Goal: Task Accomplishment & Management: Use online tool/utility

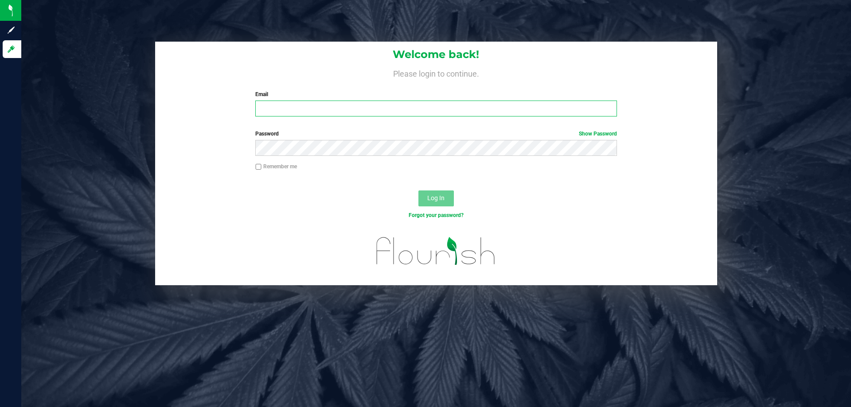
click at [293, 106] on input "Email" at bounding box center [435, 109] width 361 height 16
type input "egreenwood@liveparallel.com"
click at [445, 197] on span "Log In" at bounding box center [435, 198] width 17 height 7
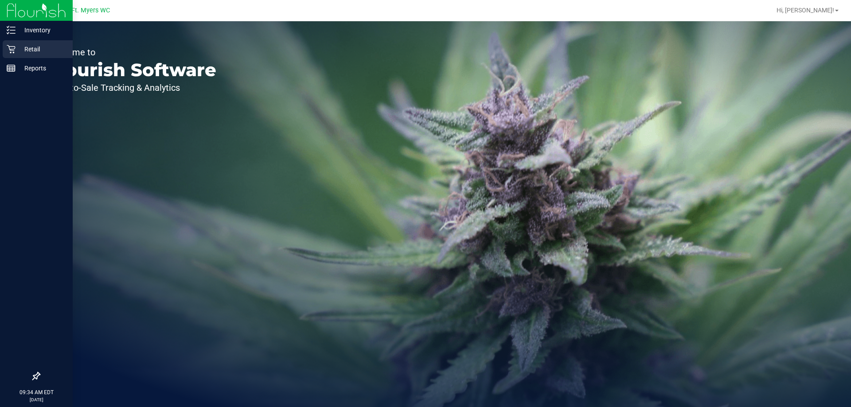
click at [26, 48] on p "Retail" at bounding box center [42, 49] width 53 height 11
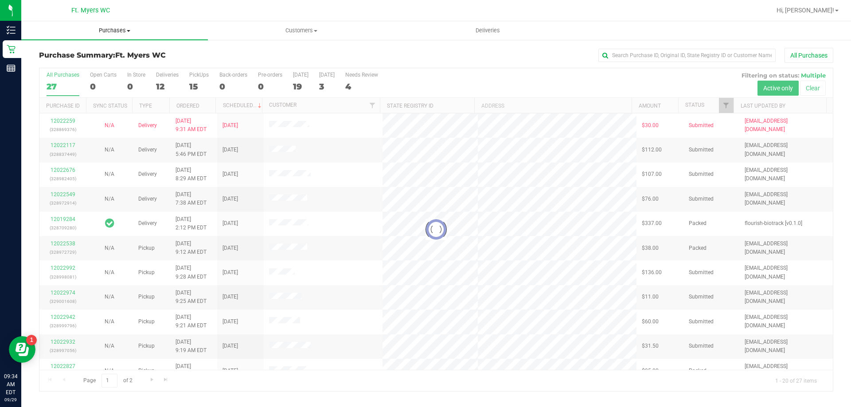
click at [108, 31] on span "Purchases" at bounding box center [114, 31] width 187 height 8
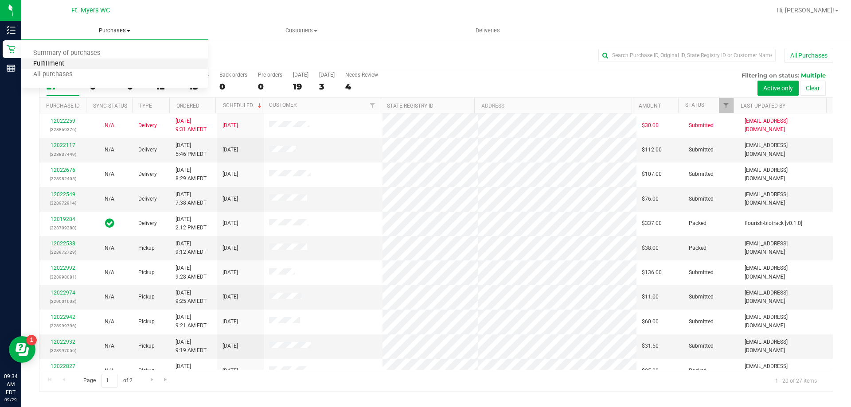
click at [57, 61] on span "Fulfillment" at bounding box center [48, 64] width 55 height 8
